Goal: Information Seeking & Learning: Learn about a topic

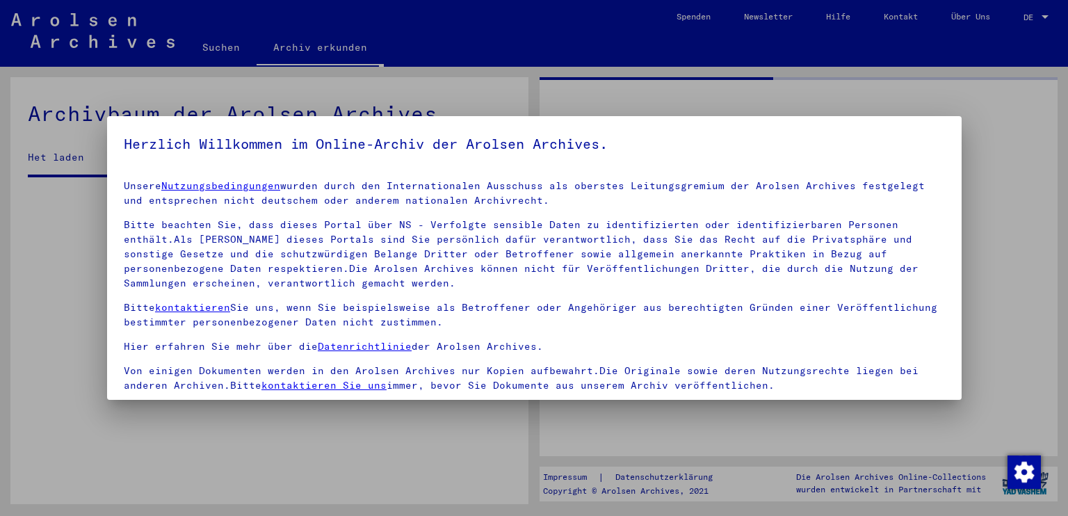
click at [1032, 10] on div at bounding box center [534, 258] width 1068 height 516
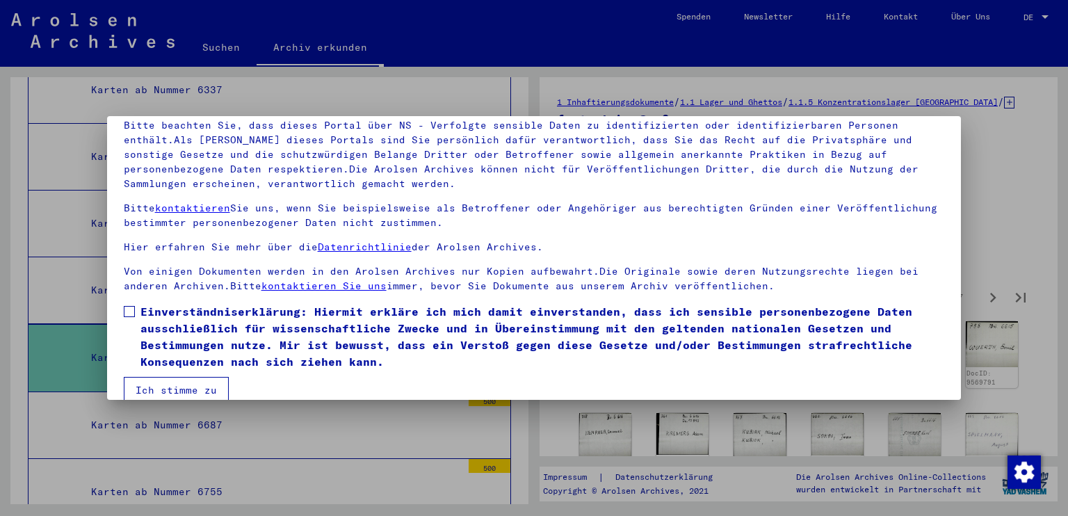
scroll to position [119, 0]
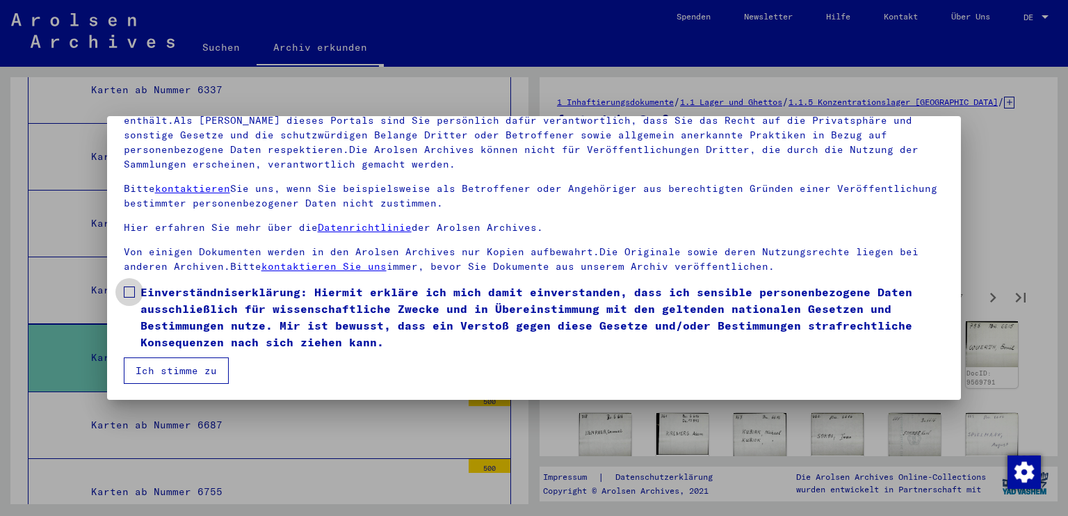
click at [133, 293] on span at bounding box center [129, 291] width 11 height 11
click at [180, 371] on button "Ich stimme zu" at bounding box center [176, 370] width 105 height 26
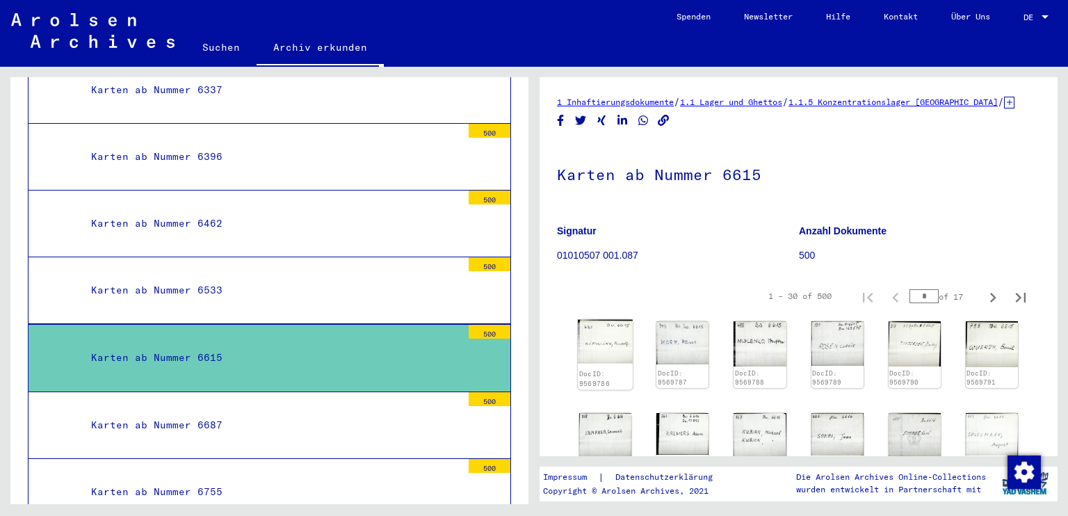
click at [620, 355] on img at bounding box center [605, 342] width 55 height 44
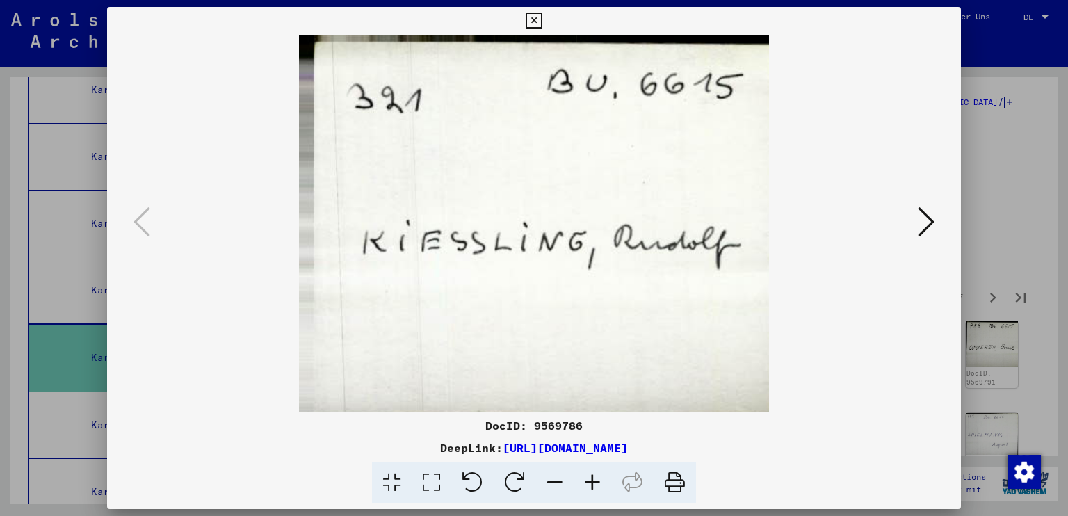
click at [926, 211] on icon at bounding box center [926, 221] width 17 height 33
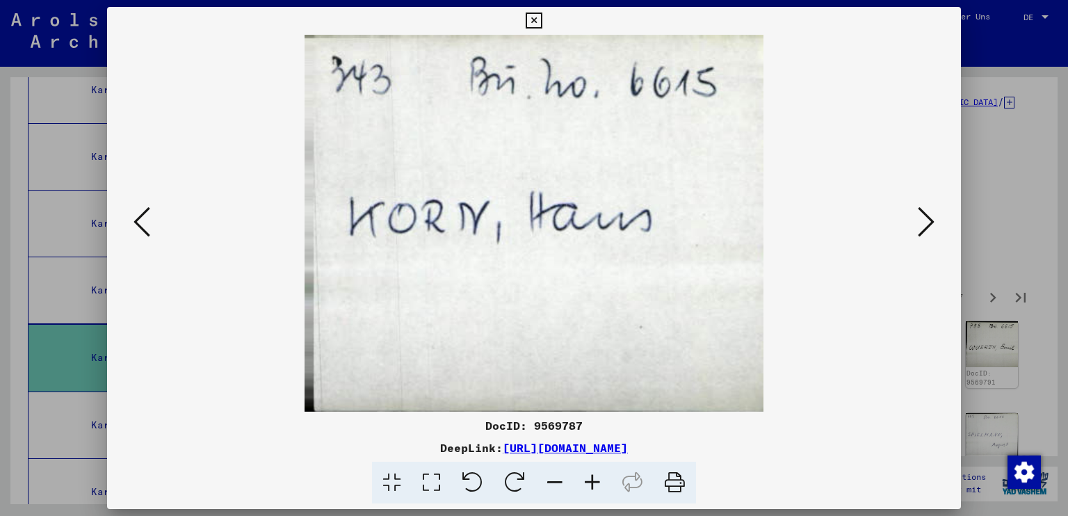
click at [926, 211] on icon at bounding box center [926, 221] width 17 height 33
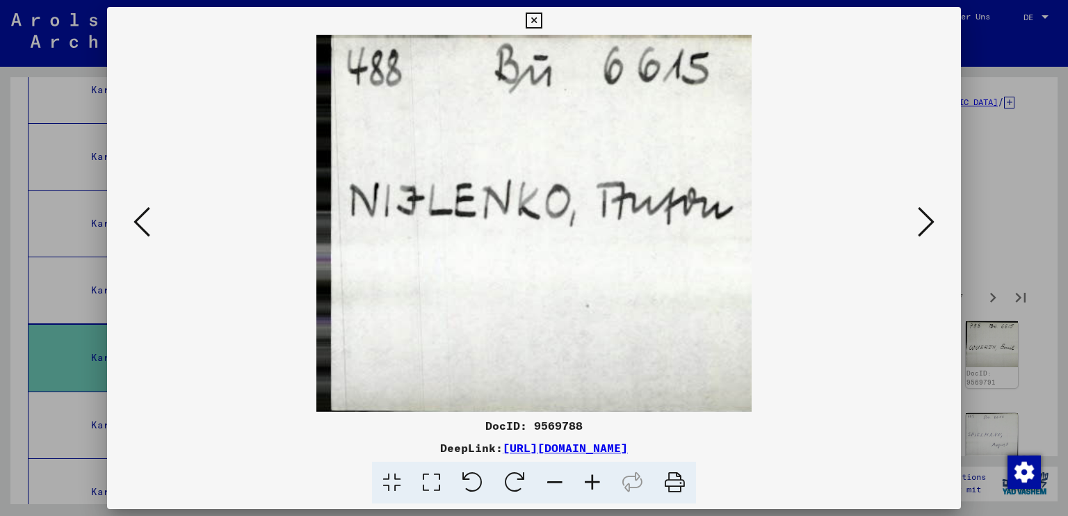
click at [926, 211] on icon at bounding box center [926, 221] width 17 height 33
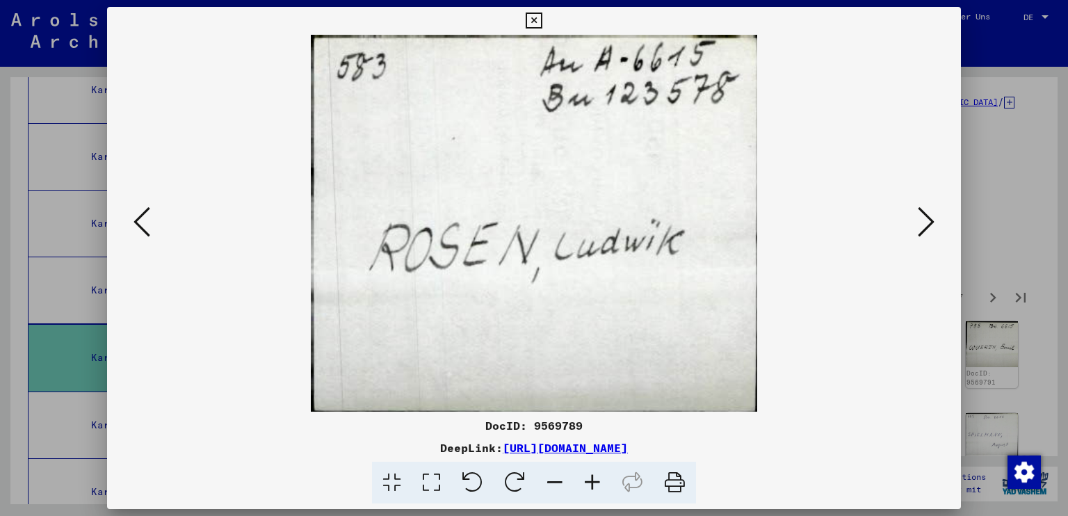
click at [926, 211] on icon at bounding box center [926, 221] width 17 height 33
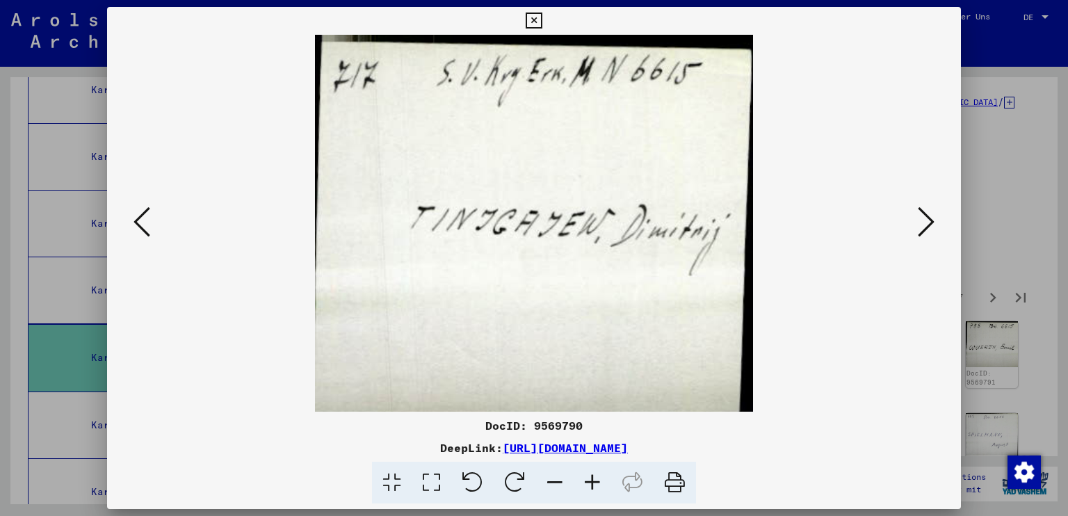
click at [926, 211] on icon at bounding box center [926, 221] width 17 height 33
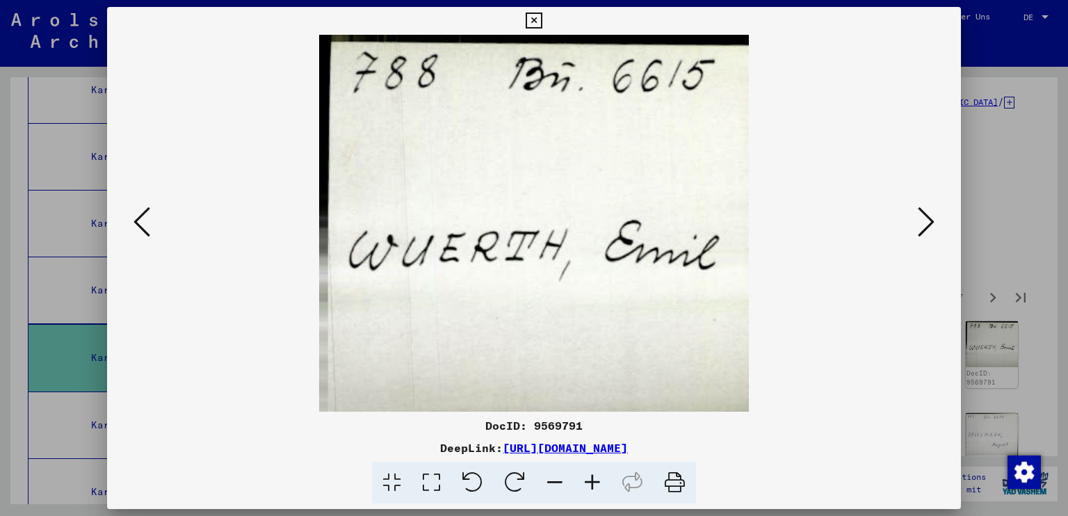
click at [926, 211] on icon at bounding box center [926, 221] width 17 height 33
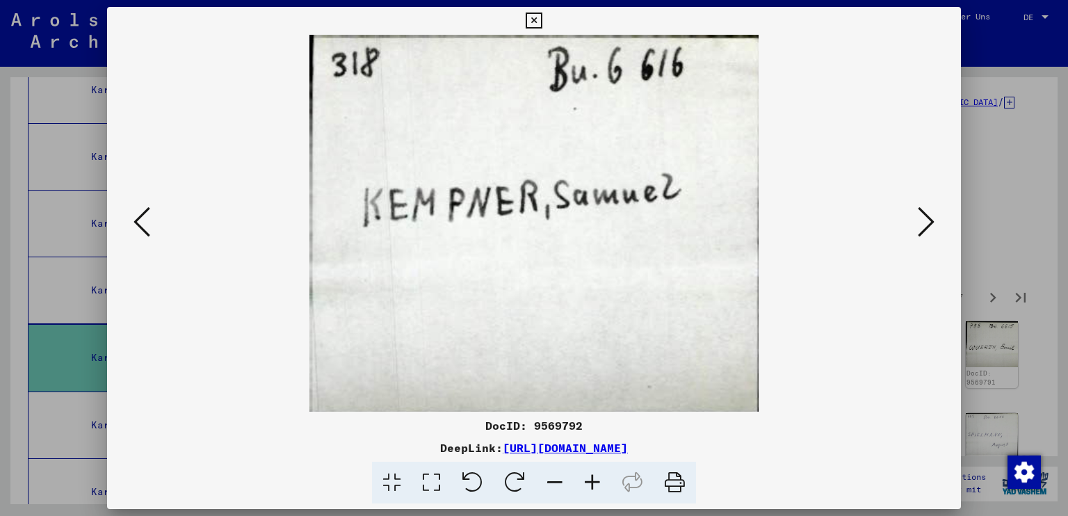
click at [926, 211] on icon at bounding box center [926, 221] width 17 height 33
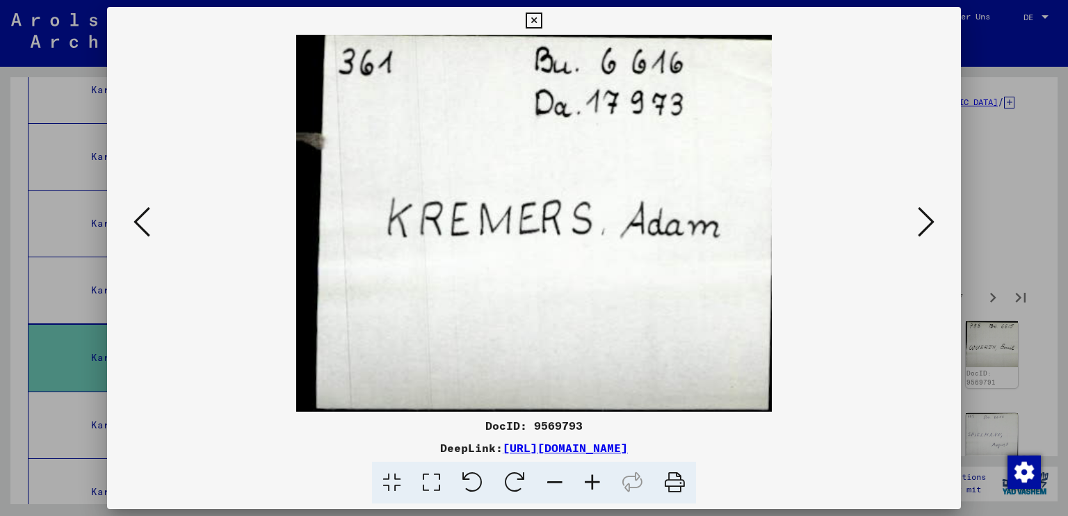
click at [1027, 133] on div at bounding box center [534, 258] width 1068 height 516
